Goal: Find specific page/section: Find specific page/section

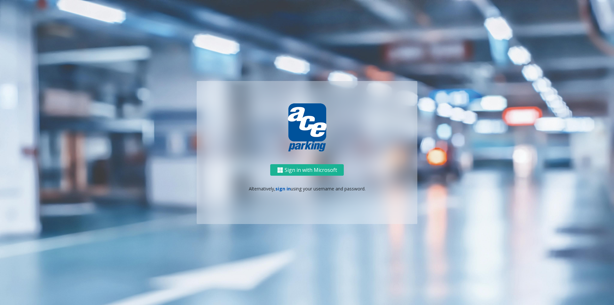
click at [285, 187] on link "sign in" at bounding box center [282, 188] width 15 height 6
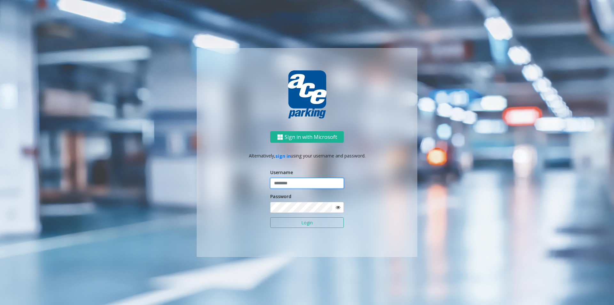
click at [296, 183] on input "text" at bounding box center [307, 183] width 74 height 11
type input "********"
click at [290, 225] on button "Login" at bounding box center [307, 222] width 74 height 11
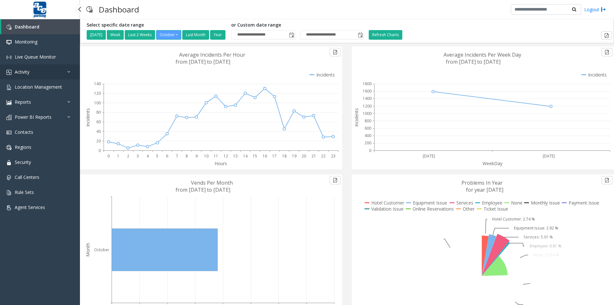
click at [45, 71] on link "Activity" at bounding box center [40, 71] width 80 height 15
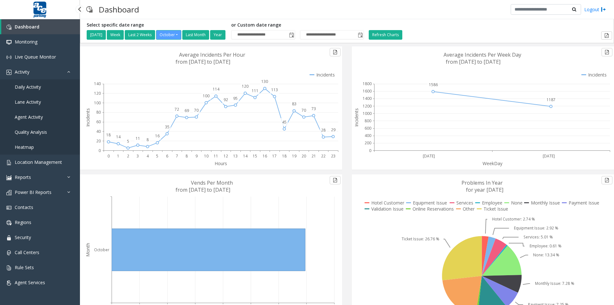
click at [45, 89] on link "Daily Activity" at bounding box center [40, 86] width 80 height 15
